Goal: Information Seeking & Learning: Learn about a topic

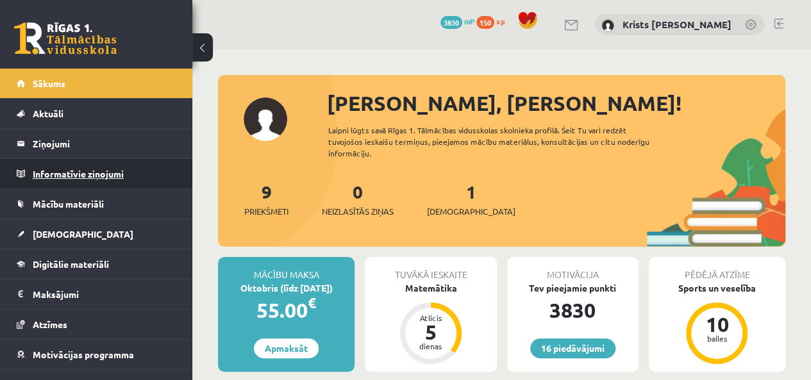
scroll to position [46, 0]
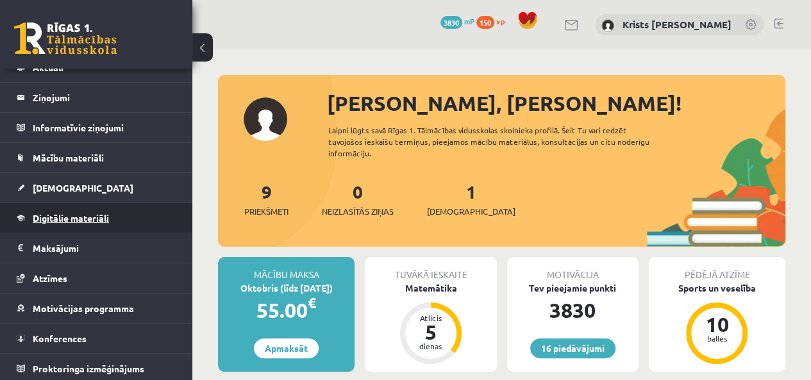
click at [55, 218] on span "Digitālie materiāli" at bounding box center [71, 218] width 76 height 12
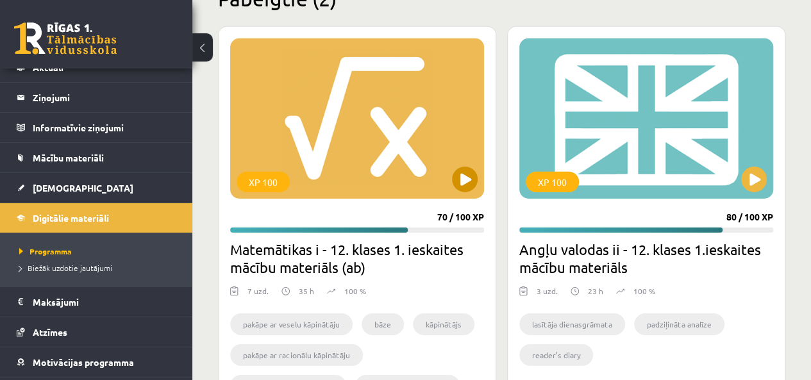
scroll to position [2000, 0]
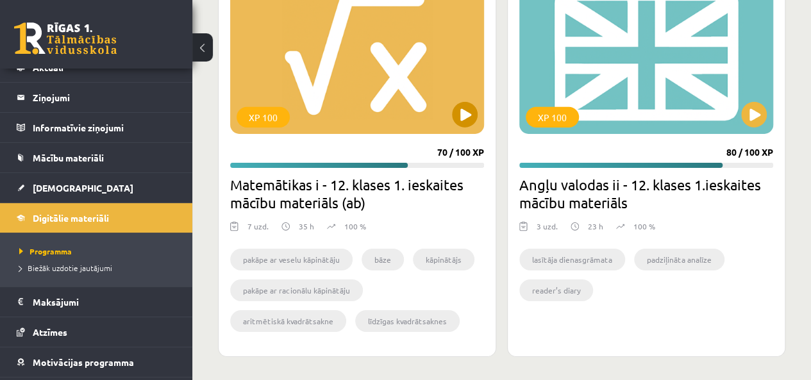
click at [453, 103] on div "XP 100" at bounding box center [357, 54] width 254 height 160
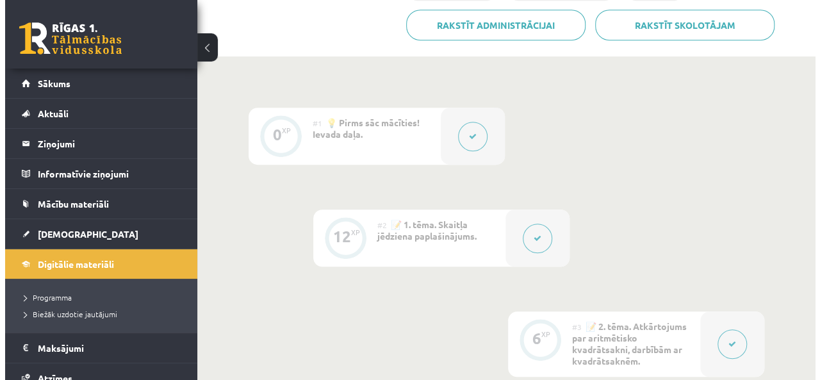
scroll to position [384, 0]
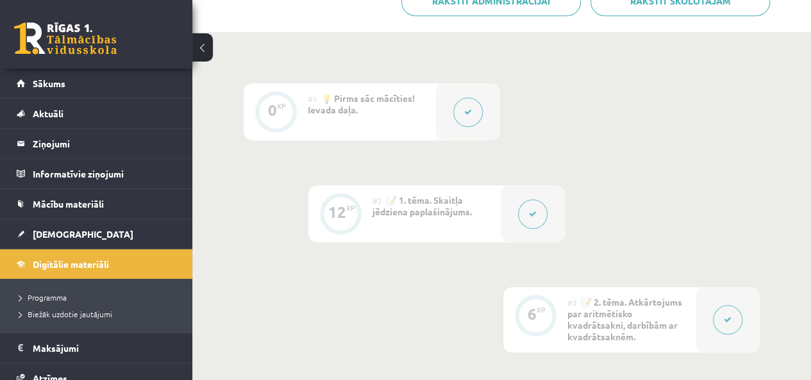
click at [473, 111] on button at bounding box center [467, 111] width 29 height 29
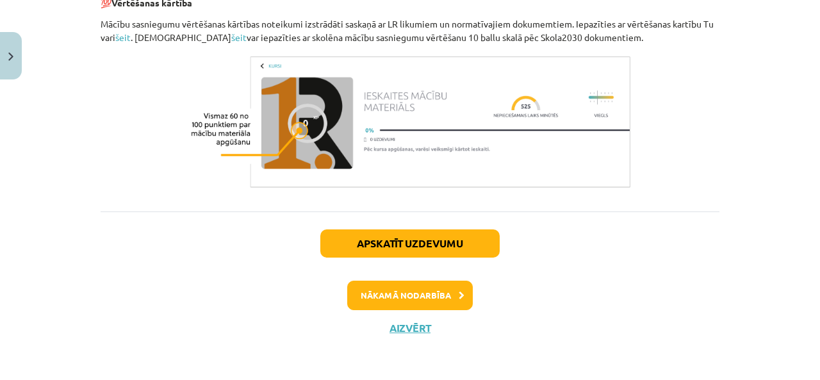
scroll to position [689, 0]
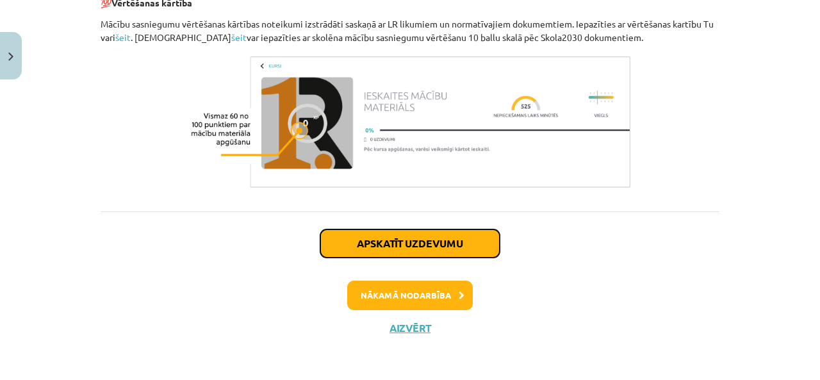
click at [361, 242] on button "Apskatīt uzdevumu" at bounding box center [409, 243] width 179 height 28
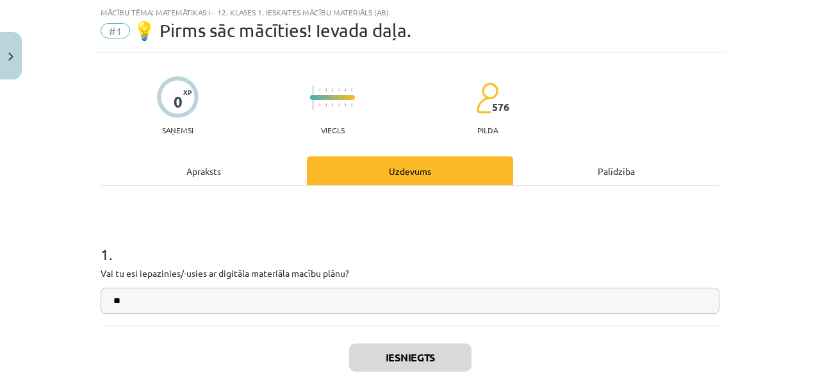
scroll to position [146, 0]
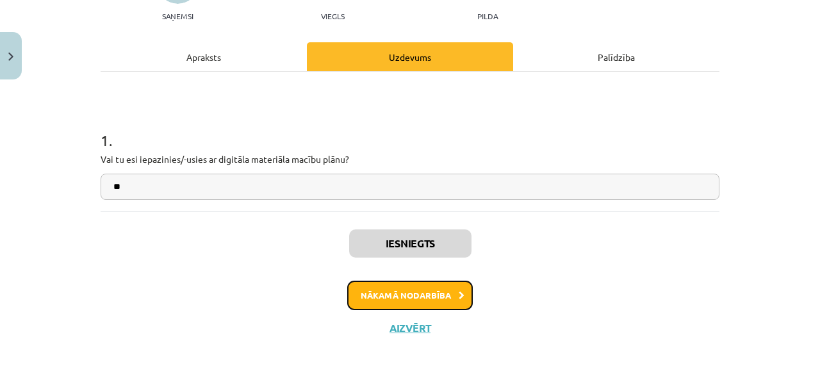
click at [366, 293] on button "Nākamā nodarbība" at bounding box center [410, 295] width 126 height 29
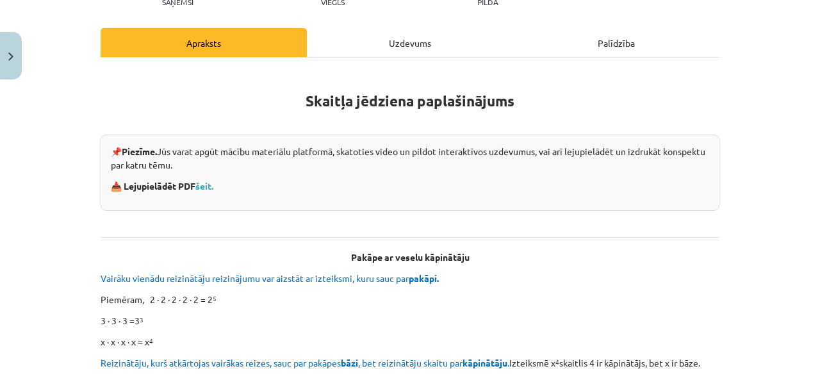
scroll to position [224, 0]
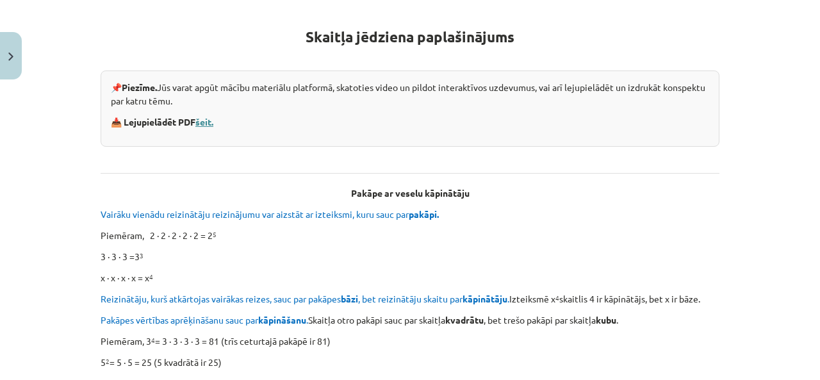
click at [206, 122] on link "šeit." at bounding box center [204, 122] width 18 height 12
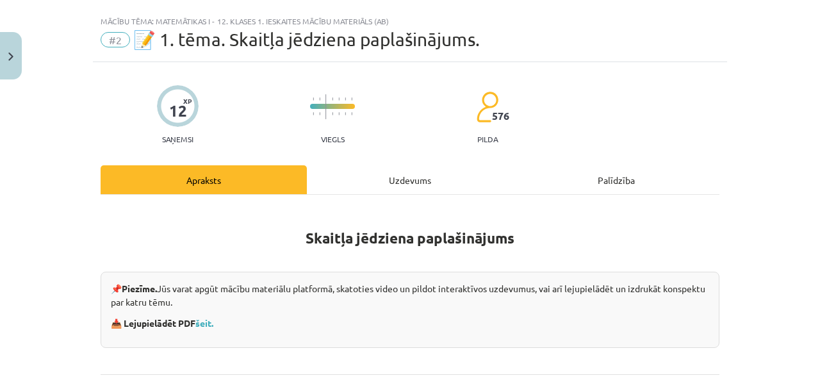
scroll to position [0, 0]
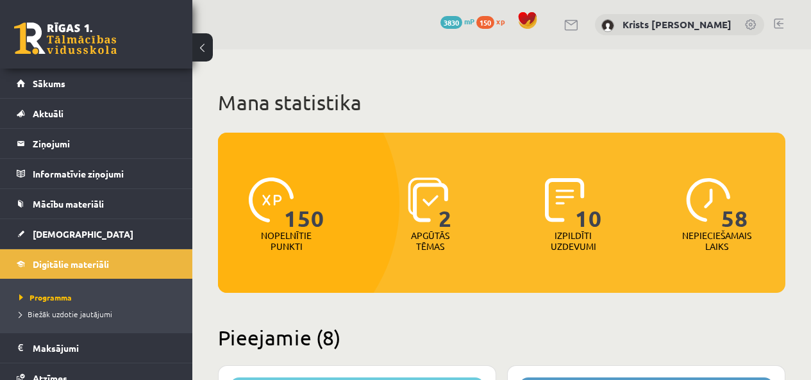
scroll to position [2000, 0]
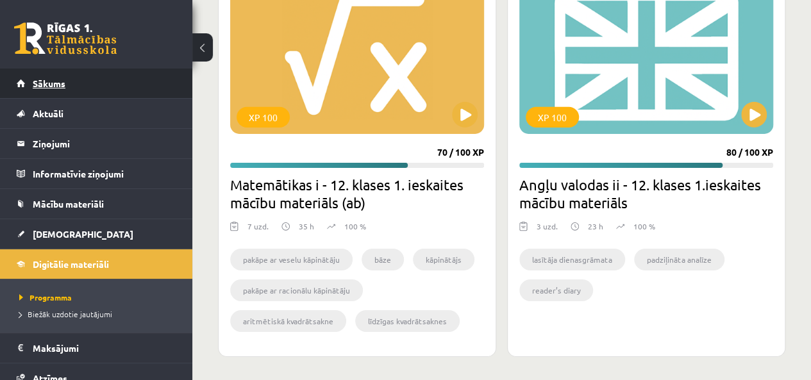
click at [65, 85] on span "Sākums" at bounding box center [49, 84] width 33 height 12
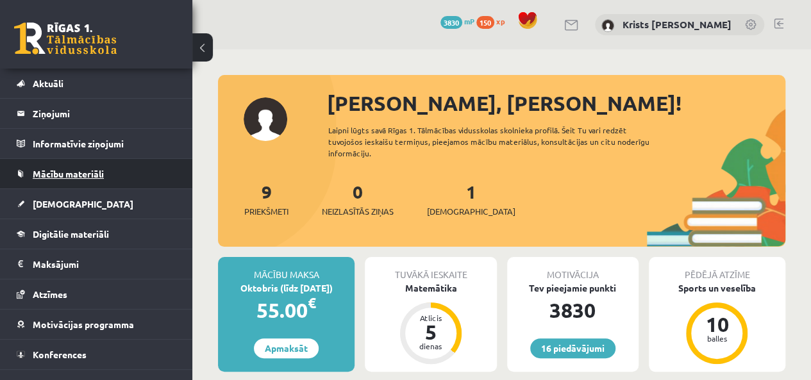
scroll to position [46, 0]
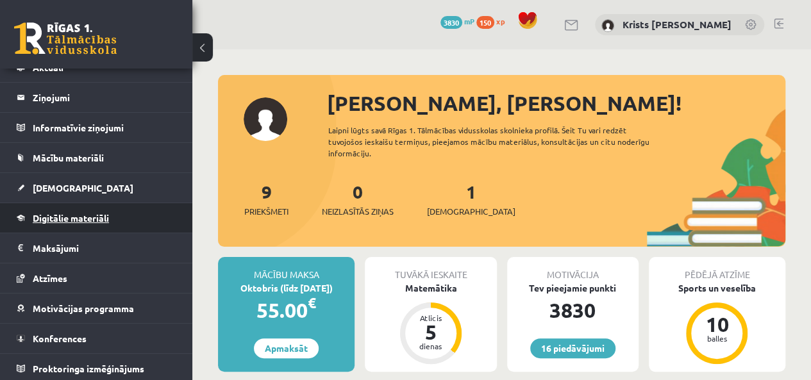
click at [56, 215] on span "Digitālie materiāli" at bounding box center [71, 218] width 76 height 12
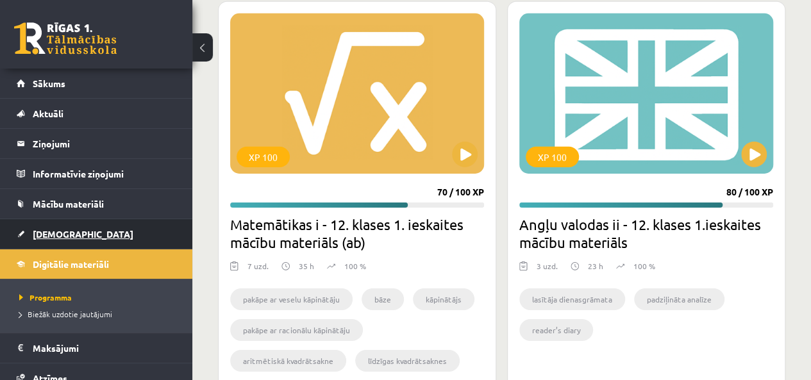
scroll to position [1936, 0]
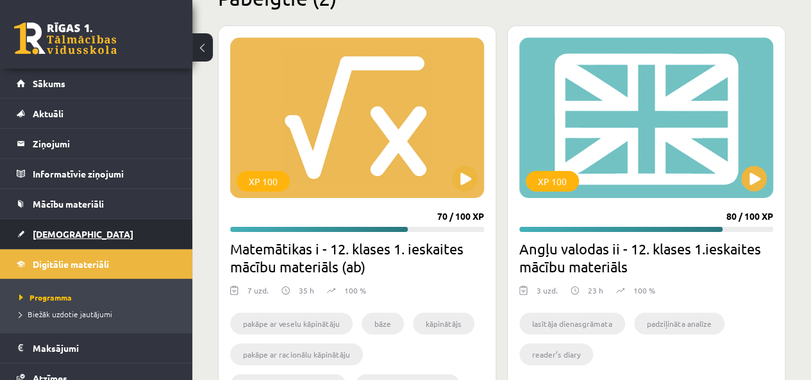
click at [64, 235] on span "[DEMOGRAPHIC_DATA]" at bounding box center [83, 234] width 101 height 12
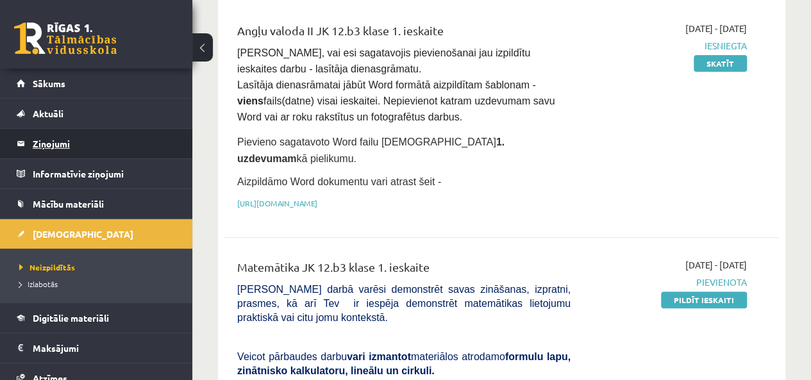
scroll to position [64, 0]
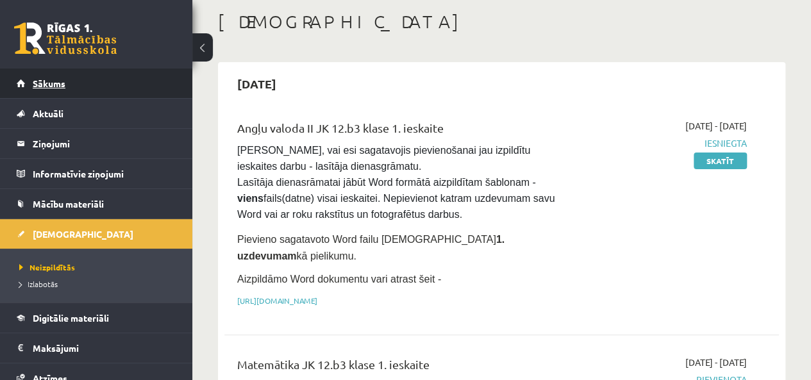
click at [51, 92] on link "Sākums" at bounding box center [97, 83] width 160 height 29
